Goal: Find specific page/section: Find specific page/section

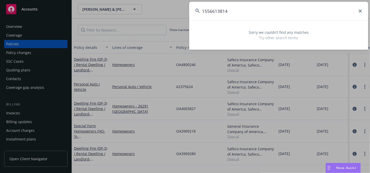
drag, startPoint x: 235, startPoint y: 11, endPoint x: 172, endPoint y: 11, distance: 62.6
click at [172, 11] on div "1556613814 Sorry we couldn’t find any matches Try other search terms" at bounding box center [185, 86] width 370 height 173
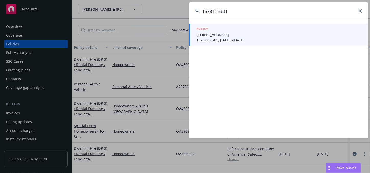
type input "1578116301"
click at [214, 34] on span "[STREET_ADDRESS]" at bounding box center [279, 34] width 166 height 5
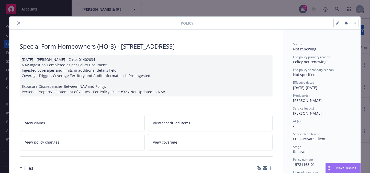
click at [16, 23] on button "close" at bounding box center [19, 23] width 6 height 6
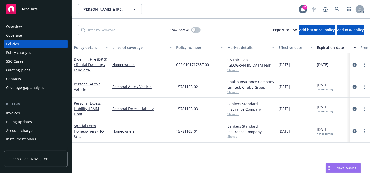
click at [28, 29] on div "Overview" at bounding box center [35, 26] width 59 height 8
